Goal: Task Accomplishment & Management: Complete application form

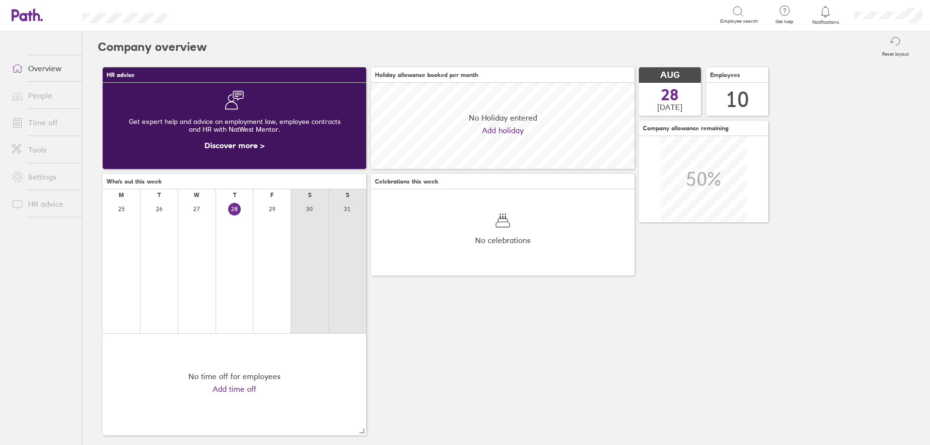
scroll to position [86, 264]
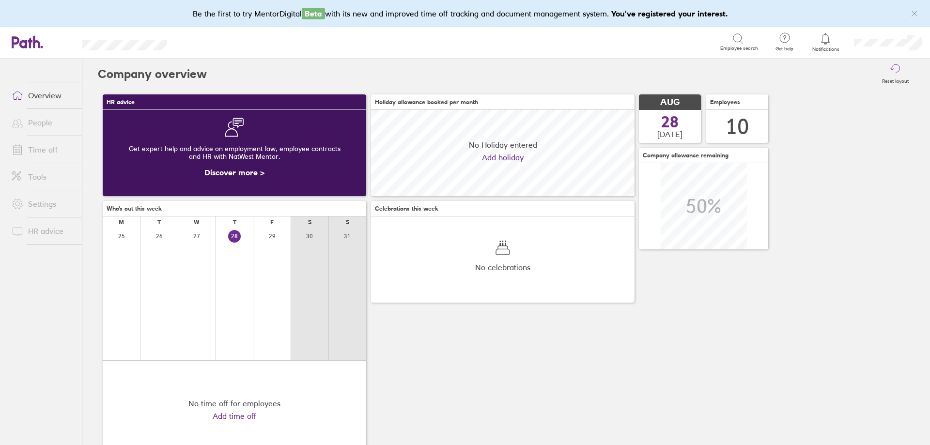
click at [39, 144] on link "Time off" at bounding box center [43, 149] width 78 height 19
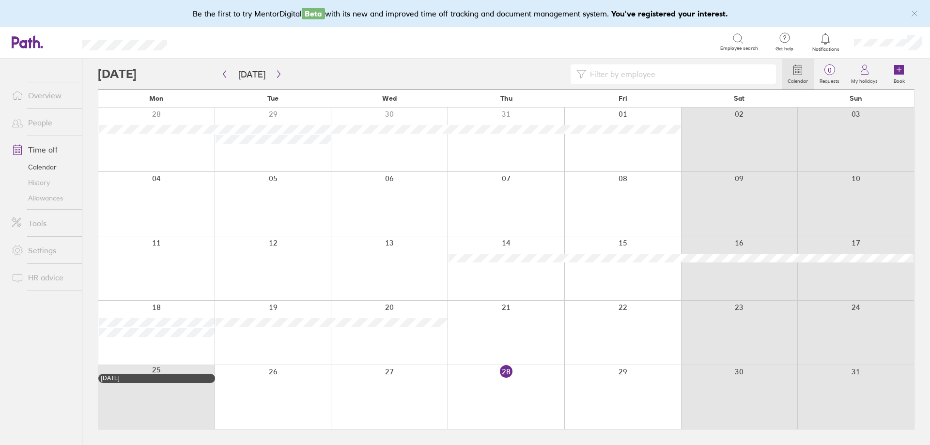
click at [504, 416] on div at bounding box center [506, 397] width 117 height 64
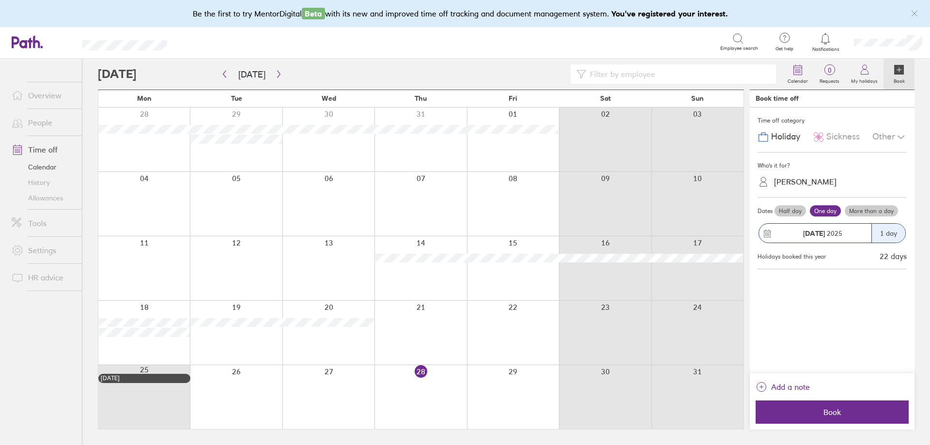
click at [828, 135] on span "Sickness" at bounding box center [842, 137] width 33 height 10
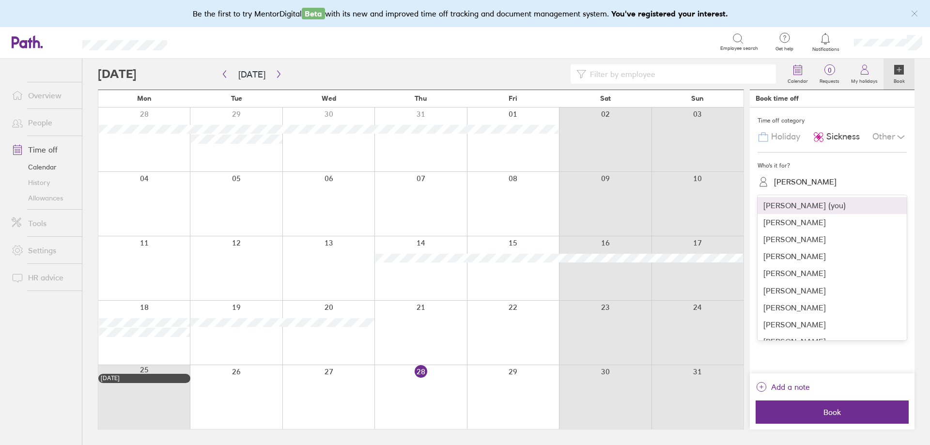
click at [801, 183] on div "[PERSON_NAME]" at bounding box center [805, 181] width 62 height 9
click at [817, 294] on div "[PERSON_NAME]" at bounding box center [832, 290] width 149 height 17
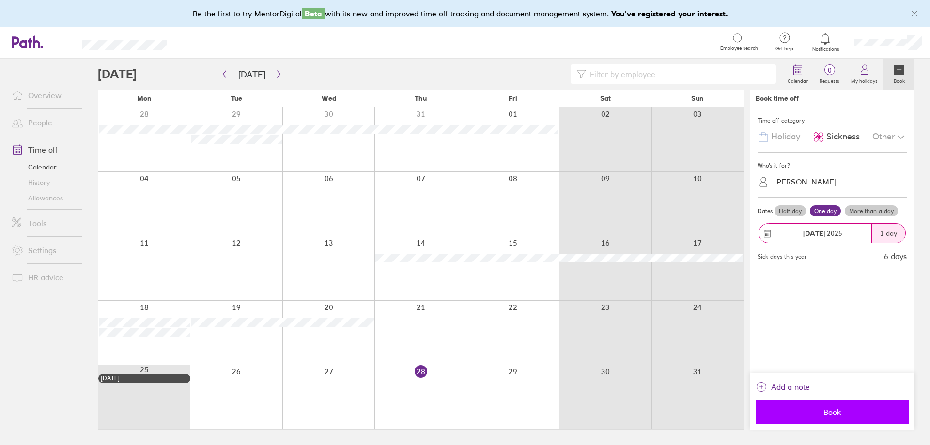
click at [834, 414] on span "Book" at bounding box center [833, 412] width 140 height 9
